Goal: Task Accomplishment & Management: Use online tool/utility

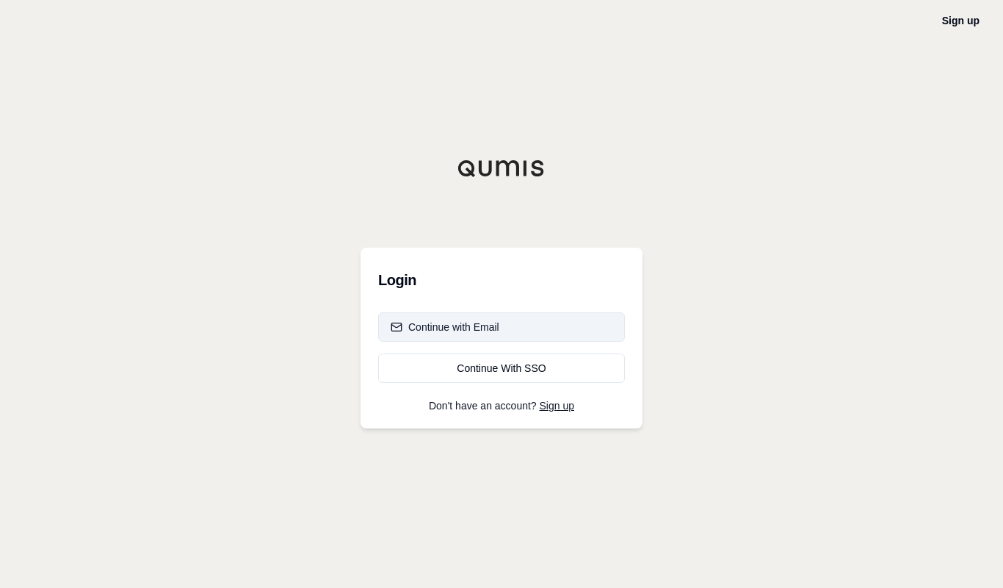
click at [441, 336] on button "Continue with Email" at bounding box center [501, 326] width 247 height 29
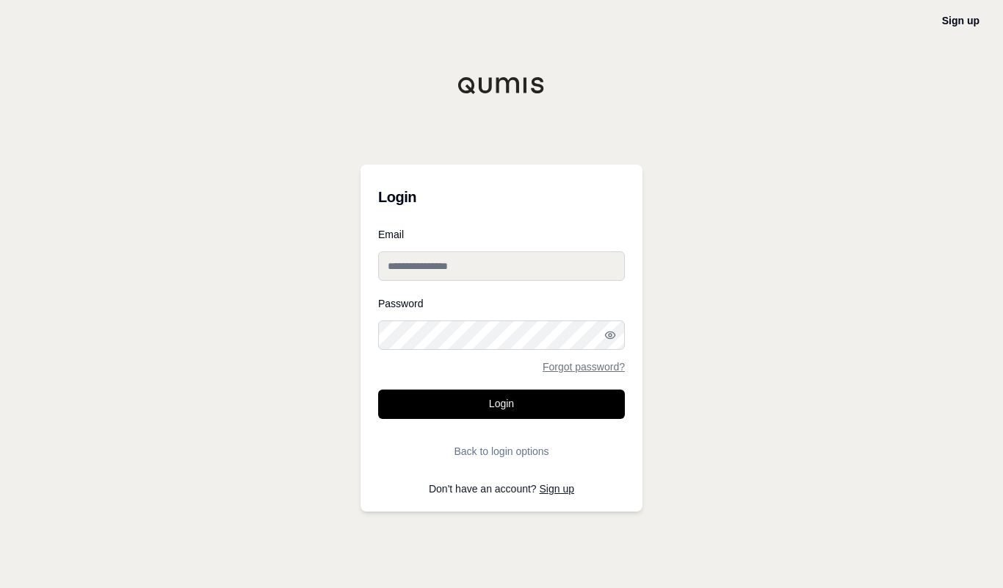
type input "**********"
drag, startPoint x: 450, startPoint y: 411, endPoint x: 900, endPoint y: 466, distance: 453.0
click at [451, 411] on button "Login" at bounding box center [501, 403] width 247 height 29
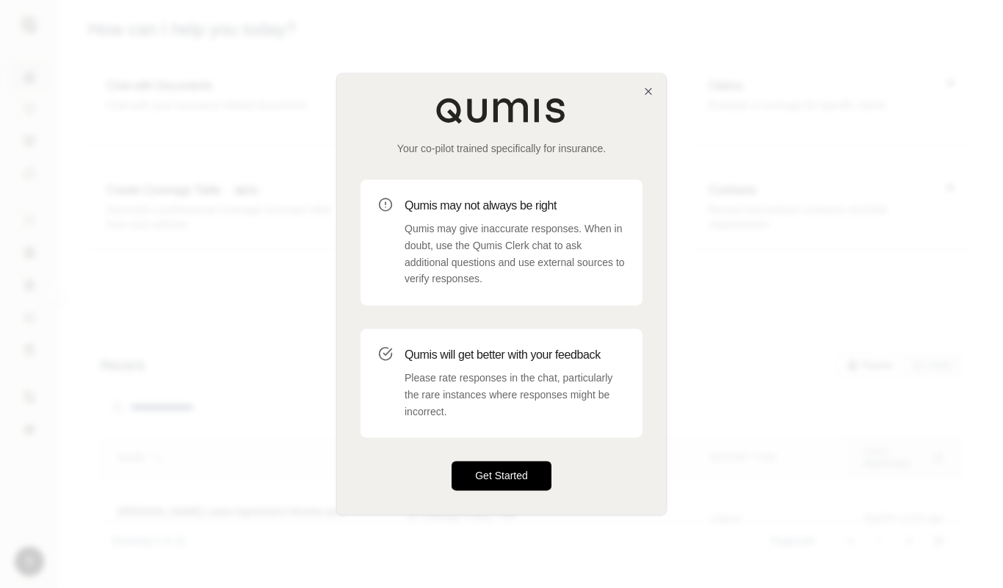
click at [505, 483] on button "Get Started" at bounding box center [502, 475] width 100 height 29
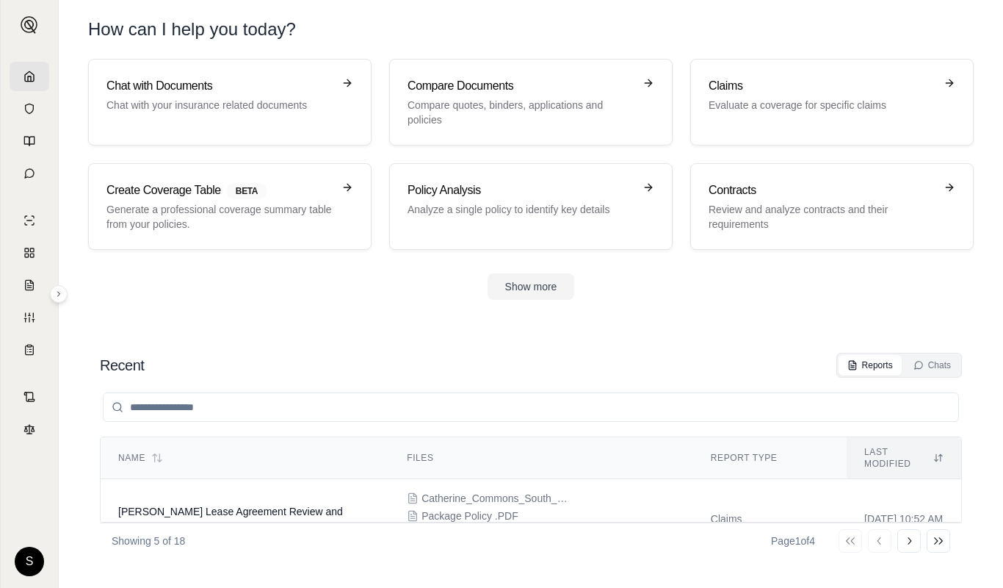
click at [229, 409] on input "search" at bounding box center [531, 406] width 857 height 29
